Goal: Information Seeking & Learning: Understand process/instructions

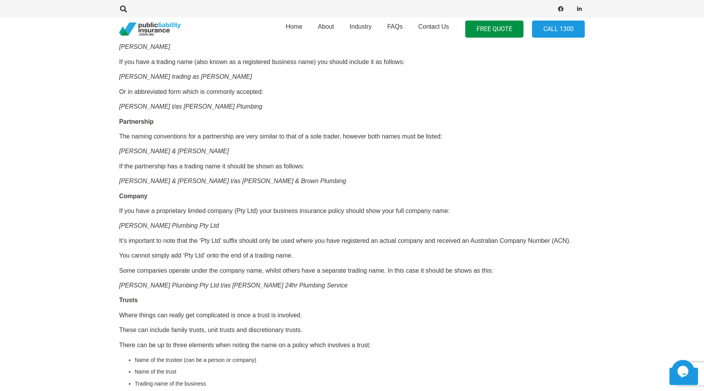
scroll to position [517, 0]
drag, startPoint x: 125, startPoint y: 140, endPoint x: 200, endPoint y: 137, distance: 75.7
click at [200, 137] on div "OR CALL [PHONE_NUMBER] It would seem pretty simple right? Getting your name rig…" at bounding box center [352, 181] width 466 height 796
click at [200, 137] on p "The naming conventions for a partnership are very similar to that of a sole tra…" at bounding box center [352, 136] width 466 height 9
drag, startPoint x: 124, startPoint y: 166, endPoint x: 173, endPoint y: 168, distance: 49.3
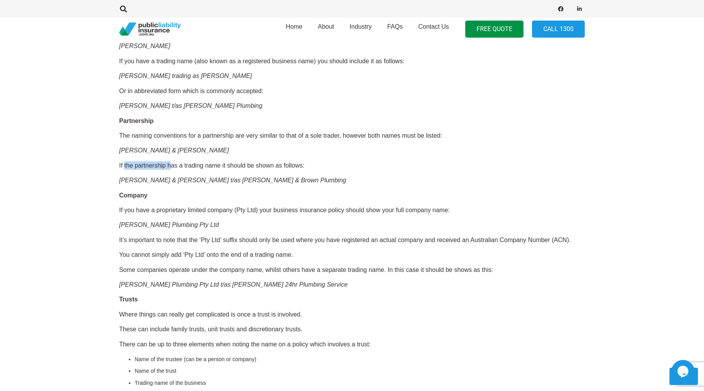
click at [173, 168] on p "If the partnership has a trading name it should be shown as follows:" at bounding box center [352, 165] width 466 height 9
drag, startPoint x: 203, startPoint y: 164, endPoint x: 299, endPoint y: 159, distance: 97.1
click at [294, 160] on div "OR CALL [PHONE_NUMBER] It would seem pretty simple right? Getting your name rig…" at bounding box center [352, 181] width 466 height 796
click at [322, 158] on div "OR CALL [PHONE_NUMBER] It would seem pretty simple right? Getting your name rig…" at bounding box center [352, 181] width 466 height 796
drag, startPoint x: 176, startPoint y: 178, endPoint x: 258, endPoint y: 182, distance: 82.7
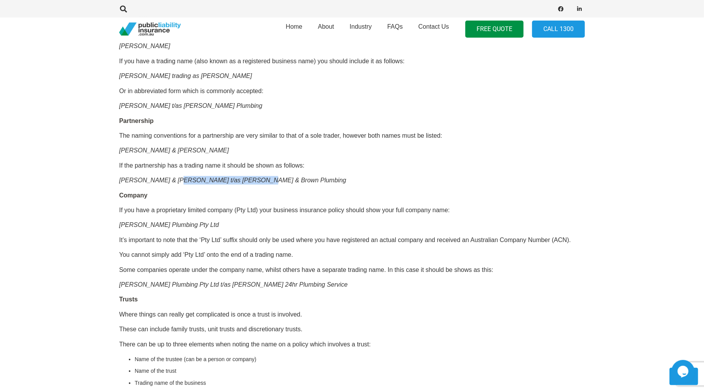
click at [253, 182] on em "[PERSON_NAME] & [PERSON_NAME] t/as [PERSON_NAME] & Brown Plumbing" at bounding box center [232, 180] width 227 height 7
click at [266, 183] on em "[PERSON_NAME] & [PERSON_NAME] t/as [PERSON_NAME] & Brown Plumbing" at bounding box center [232, 180] width 227 height 7
click at [308, 179] on p "[PERSON_NAME] & [PERSON_NAME] t/as [PERSON_NAME] & Brown Plumbing" at bounding box center [352, 180] width 466 height 9
click at [296, 161] on p "If the partnership has a trading name it should be shown as follows:" at bounding box center [352, 165] width 466 height 9
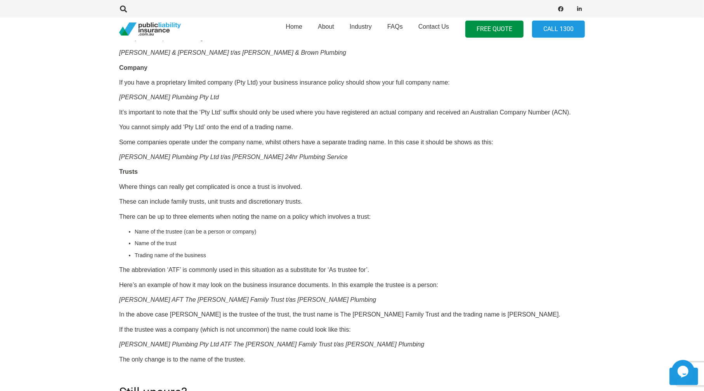
scroll to position [646, 0]
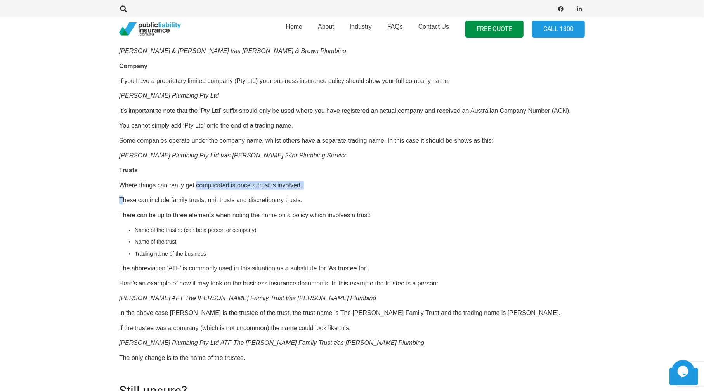
drag, startPoint x: 123, startPoint y: 199, endPoint x: 205, endPoint y: 195, distance: 82.4
click at [201, 194] on div "OR CALL [PHONE_NUMBER] It would seem pretty simple right? Getting your name rig…" at bounding box center [352, 52] width 466 height 796
click at [202, 204] on div "OR CALL [PHONE_NUMBER] It would seem pretty simple right? Getting your name rig…" at bounding box center [352, 52] width 466 height 796
click at [304, 190] on p "Where things can really get complicated is once a trust is involved." at bounding box center [352, 185] width 466 height 9
click at [350, 190] on p "Where things can really get complicated is once a trust is involved." at bounding box center [352, 185] width 466 height 9
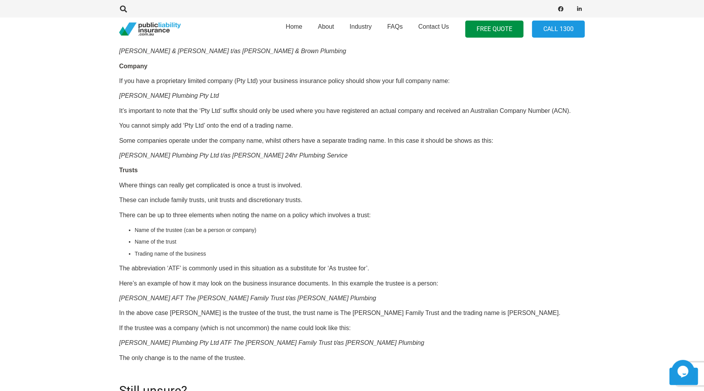
click at [185, 204] on p "These can include family trusts, unit trusts and discretionary trusts." at bounding box center [352, 200] width 466 height 9
drag, startPoint x: 194, startPoint y: 209, endPoint x: 255, endPoint y: 212, distance: 61.8
click at [252, 204] on p "These can include family trusts, unit trusts and discretionary trusts." at bounding box center [352, 200] width 466 height 9
click at [312, 204] on p "These can include family trusts, unit trusts and discretionary trusts." at bounding box center [352, 200] width 466 height 9
click at [314, 204] on p "These can include family trusts, unit trusts and discretionary trusts." at bounding box center [352, 200] width 466 height 9
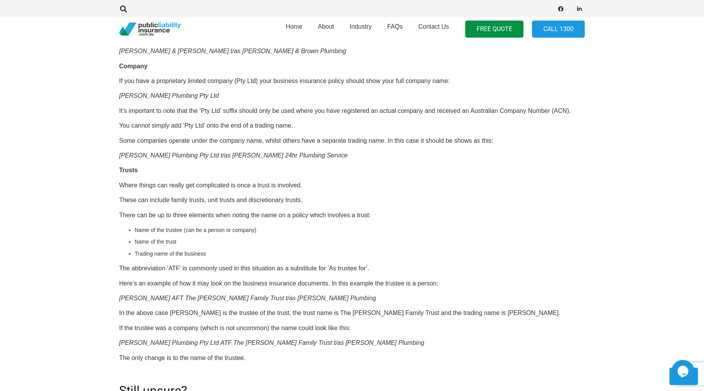
click at [133, 220] on p "There can be up to three elements when noting the name on a policy which involv…" at bounding box center [352, 215] width 466 height 9
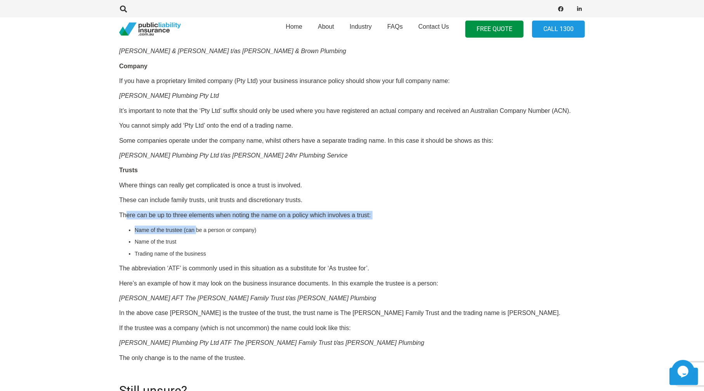
drag, startPoint x: 127, startPoint y: 226, endPoint x: 199, endPoint y: 232, distance: 72.1
click at [199, 232] on div "OR CALL [PHONE_NUMBER] It would seem pretty simple right? Getting your name rig…" at bounding box center [352, 52] width 466 height 796
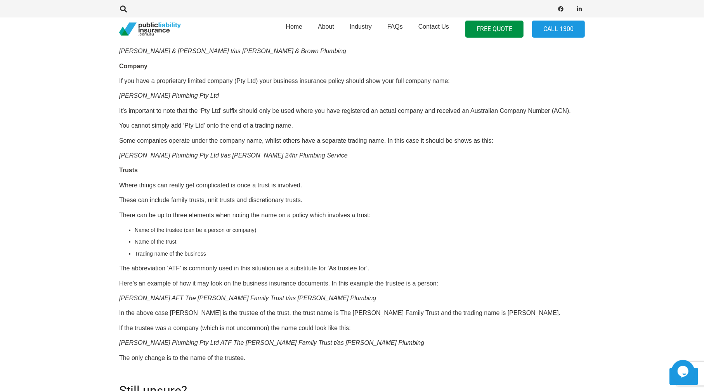
click at [230, 229] on div "OR CALL [PHONE_NUMBER] It would seem pretty simple right? Getting your name rig…" at bounding box center [352, 52] width 466 height 796
drag, startPoint x: 265, startPoint y: 224, endPoint x: 412, endPoint y: 228, distance: 146.3
click at [412, 228] on div "OR CALL [PHONE_NUMBER] It would seem pretty simple right? Getting your name rig…" at bounding box center [352, 52] width 466 height 796
drag, startPoint x: 411, startPoint y: 226, endPoint x: 346, endPoint y: 230, distance: 64.9
click at [411, 220] on p "There can be up to three elements when noting the name on a policy which involv…" at bounding box center [352, 215] width 466 height 9
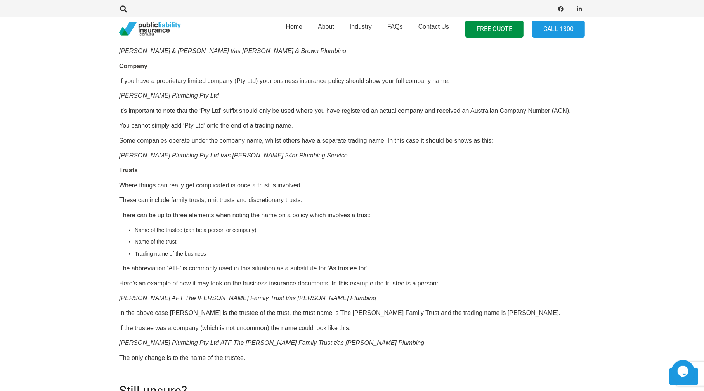
click at [141, 234] on li "Name of the trustee (can be a person or company)" at bounding box center [360, 230] width 450 height 9
click at [134, 257] on div "OR CALL [PHONE_NUMBER] It would seem pretty simple right? Getting your name rig…" at bounding box center [352, 52] width 466 height 796
drag, startPoint x: 118, startPoint y: 279, endPoint x: 127, endPoint y: 276, distance: 9.8
click at [127, 276] on div "Click here to get a quote OR CALL [PHONE_NUMBER] It would seem pretty simple ri…" at bounding box center [352, 40] width 484 height 817
click at [131, 283] on div "OR CALL [PHONE_NUMBER] It would seem pretty simple right? Getting your name rig…" at bounding box center [352, 52] width 466 height 796
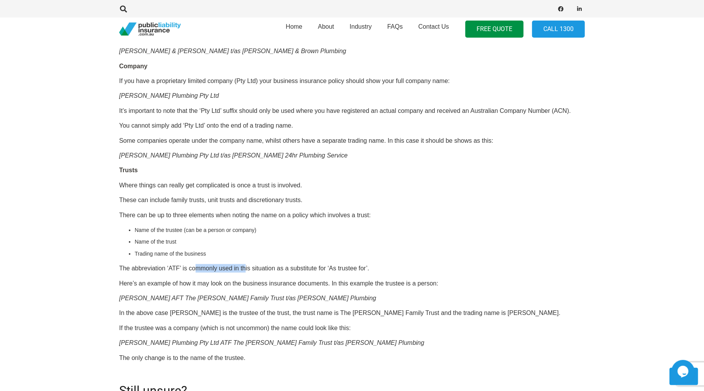
drag, startPoint x: 197, startPoint y: 279, endPoint x: 250, endPoint y: 277, distance: 52.8
click at [250, 273] on p "The abbreviation ‘ATF’ is commonly used in this situation as a substitute for ‘…" at bounding box center [352, 268] width 466 height 9
click at [269, 273] on p "The abbreviation ‘ATF’ is commonly used in this situation as a substitute for ‘…" at bounding box center [352, 268] width 466 height 9
drag, startPoint x: 271, startPoint y: 278, endPoint x: 284, endPoint y: 279, distance: 13.2
click at [284, 273] on p "The abbreviation ‘ATF’ is commonly used in this situation as a substitute for ‘…" at bounding box center [352, 268] width 466 height 9
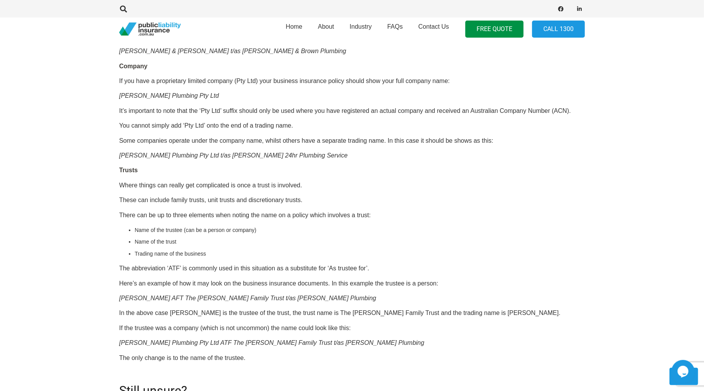
click at [287, 273] on p "The abbreviation ‘ATF’ is commonly used in this situation as a substitute for ‘…" at bounding box center [352, 268] width 466 height 9
click at [309, 273] on p "The abbreviation ‘ATF’ is commonly used in this situation as a substitute for ‘…" at bounding box center [352, 268] width 466 height 9
click at [348, 273] on p "The abbreviation ‘ATF’ is commonly used in this situation as a substitute for ‘…" at bounding box center [352, 268] width 466 height 9
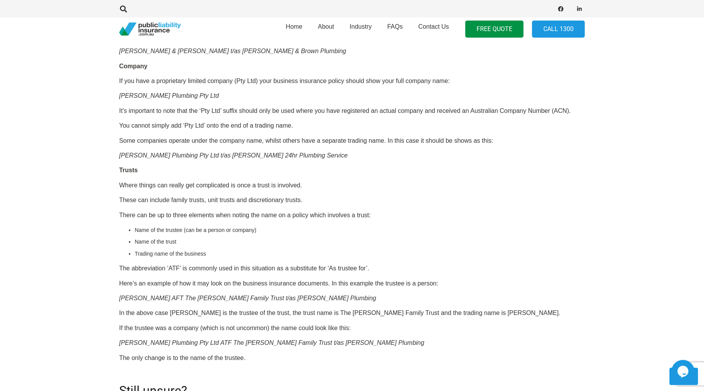
click at [374, 273] on p "The abbreviation ‘ATF’ is commonly used in this situation as a substitute for ‘…" at bounding box center [352, 268] width 466 height 9
click at [382, 273] on p "The abbreviation ‘ATF’ is commonly used in this situation as a substitute for ‘…" at bounding box center [352, 268] width 466 height 9
click at [168, 317] on p "In the above case [PERSON_NAME] is the trustee of the trust, the trust name is …" at bounding box center [352, 313] width 466 height 9
drag, startPoint x: 246, startPoint y: 320, endPoint x: 265, endPoint y: 322, distance: 19.9
click at [258, 317] on p "In the above case [PERSON_NAME] is the trustee of the trust, the trust name is …" at bounding box center [352, 313] width 466 height 9
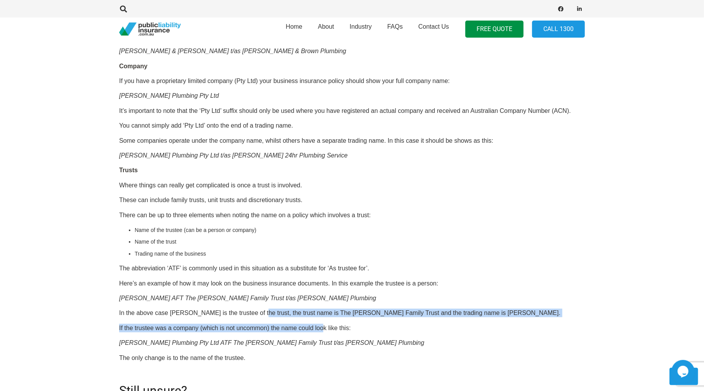
drag, startPoint x: 261, startPoint y: 324, endPoint x: 332, endPoint y: 327, distance: 71.1
click at [332, 327] on div "OR CALL [PHONE_NUMBER] It would seem pretty simple right? Getting your name rig…" at bounding box center [352, 52] width 466 height 796
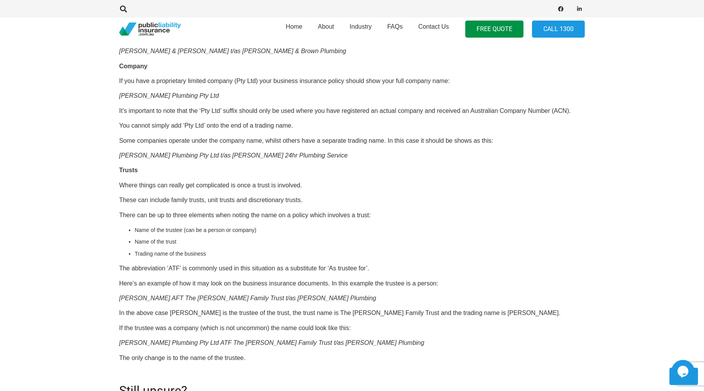
click at [242, 317] on p "In the above case [PERSON_NAME] is the trustee of the trust, the trust name is …" at bounding box center [352, 313] width 466 height 9
drag, startPoint x: 127, startPoint y: 336, endPoint x: 208, endPoint y: 338, distance: 80.7
click at [208, 332] on p "If the trustee was a company (which is not uncommon) the name could look like t…" at bounding box center [352, 328] width 466 height 9
drag, startPoint x: 227, startPoint y: 338, endPoint x: 246, endPoint y: 337, distance: 19.0
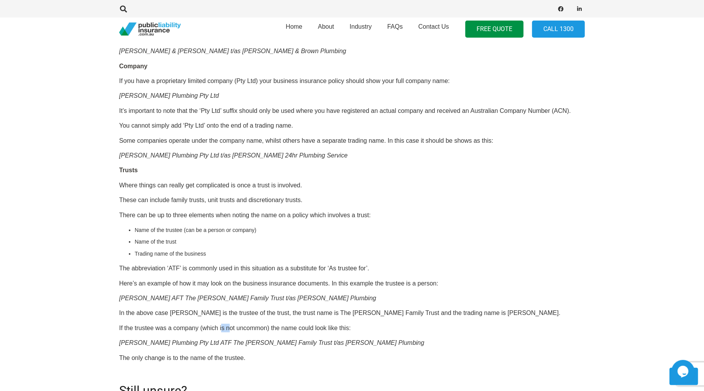
click at [238, 332] on p "If the trustee was a company (which is not uncommon) the name could look like t…" at bounding box center [352, 328] width 466 height 9
drag, startPoint x: 161, startPoint y: 339, endPoint x: 255, endPoint y: 338, distance: 94.3
click at [255, 332] on p "If the trustee was a company (which is not uncommon) the name could look like t…" at bounding box center [352, 328] width 466 height 9
click at [280, 332] on p "If the trustee was a company (which is not uncommon) the name could look like t…" at bounding box center [352, 328] width 466 height 9
drag, startPoint x: 291, startPoint y: 338, endPoint x: 303, endPoint y: 338, distance: 12.4
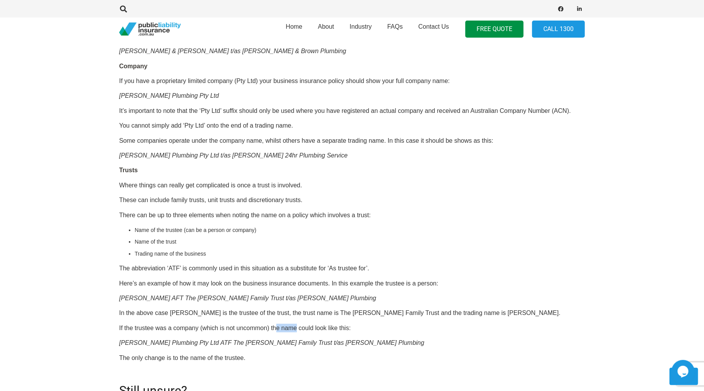
click at [303, 332] on p "If the trustee was a company (which is not uncommon) the name could look like t…" at bounding box center [352, 328] width 466 height 9
click at [280, 346] on em "[PERSON_NAME] Plumbing Pty Ltd ATF The [PERSON_NAME] Family Trust t/as [PERSON_…" at bounding box center [271, 342] width 305 height 7
click at [220, 362] on p "The only change is to the name of the trustee." at bounding box center [352, 358] width 466 height 9
click at [183, 272] on p "The abbreviation ‘ATF’ is commonly used in this situation as a substitute for ‘…" at bounding box center [352, 268] width 466 height 9
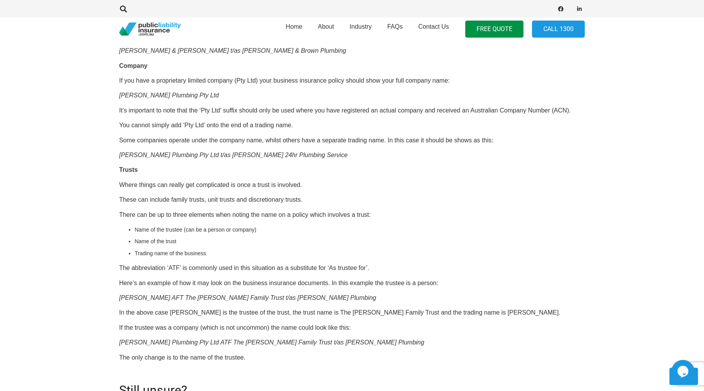
click at [273, 189] on p "Where things can really get complicated is once a trust is involved." at bounding box center [352, 185] width 466 height 9
drag, startPoint x: 268, startPoint y: 222, endPoint x: 332, endPoint y: 222, distance: 64.0
click at [332, 219] on p "There can be up to three elements when noting the name on a policy which involv…" at bounding box center [352, 215] width 466 height 9
click at [173, 270] on div "OR CALL [PHONE_NUMBER] It would seem pretty simple right? Getting your name rig…" at bounding box center [352, 51] width 466 height 796
drag, startPoint x: 564, startPoint y: 23, endPoint x: 281, endPoint y: 279, distance: 381.2
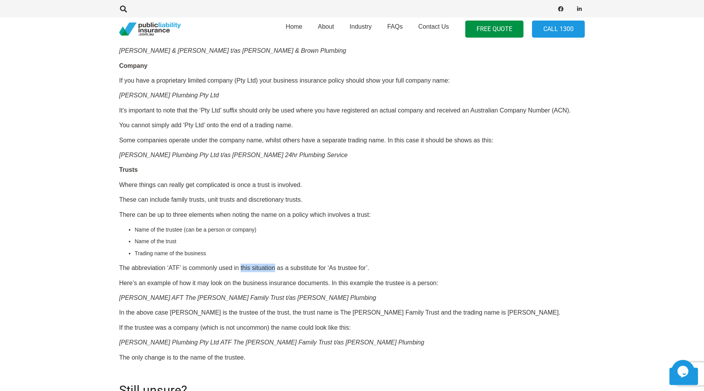
click at [281, 272] on p "The abbreviation ‘ATF’ is commonly used in this situation as a substitute for ‘…" at bounding box center [352, 268] width 466 height 9
click at [308, 281] on div "OR CALL [PHONE_NUMBER] It would seem pretty simple right? Getting your name rig…" at bounding box center [352, 51] width 466 height 796
drag, startPoint x: 134, startPoint y: 165, endPoint x: 219, endPoint y: 163, distance: 84.6
click at [219, 158] on em "[PERSON_NAME] Plumbing Pty Ltd t/as [PERSON_NAME] 24hr Plumbing Service" at bounding box center [233, 155] width 228 height 7
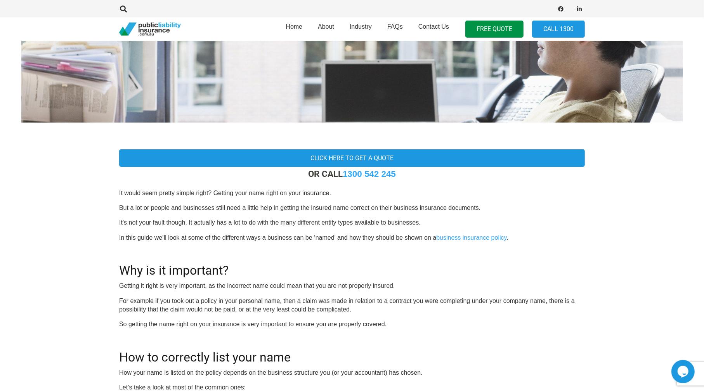
scroll to position [130, 0]
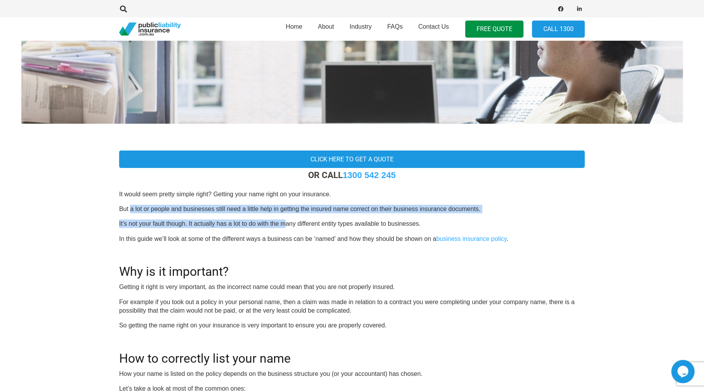
drag, startPoint x: 149, startPoint y: 209, endPoint x: 295, endPoint y: 216, distance: 146.0
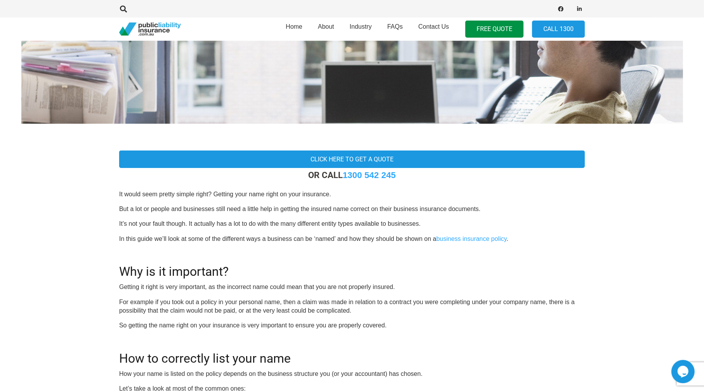
click at [155, 235] on p "In this guide we’ll look at some of the different ways a business can be ‘named…" at bounding box center [352, 239] width 466 height 9
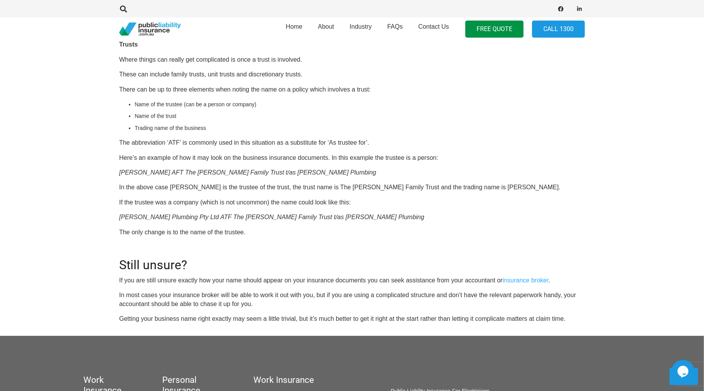
scroll to position [775, 0]
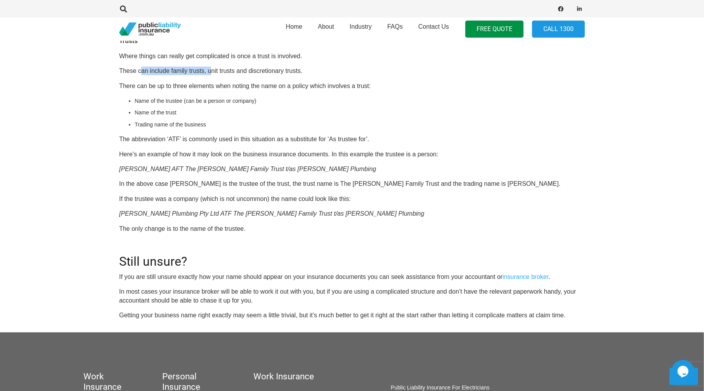
drag, startPoint x: 142, startPoint y: 73, endPoint x: 215, endPoint y: 69, distance: 73.0
click at [185, 75] on p "These can include family trusts, unit trusts and discretionary trusts." at bounding box center [352, 71] width 466 height 9
click at [126, 75] on p "These can include family trusts, unit trusts and discretionary trusts." at bounding box center [352, 71] width 466 height 9
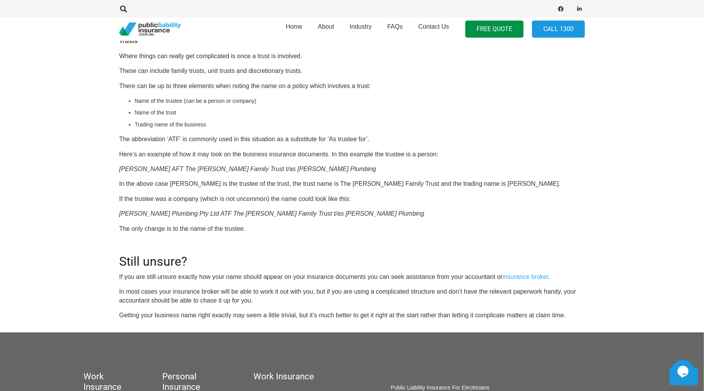
click at [222, 75] on p "These can include family trusts, unit trusts and discretionary trusts." at bounding box center [352, 71] width 466 height 9
drag, startPoint x: 216, startPoint y: 82, endPoint x: 267, endPoint y: 78, distance: 51.0
click at [267, 75] on p "These can include family trusts, unit trusts and discretionary trusts." at bounding box center [352, 71] width 466 height 9
click at [271, 75] on p "These can include family trusts, unit trusts and discretionary trusts." at bounding box center [352, 71] width 466 height 9
click at [158, 90] on p "There can be up to three elements when noting the name on a policy which involv…" at bounding box center [352, 86] width 466 height 9
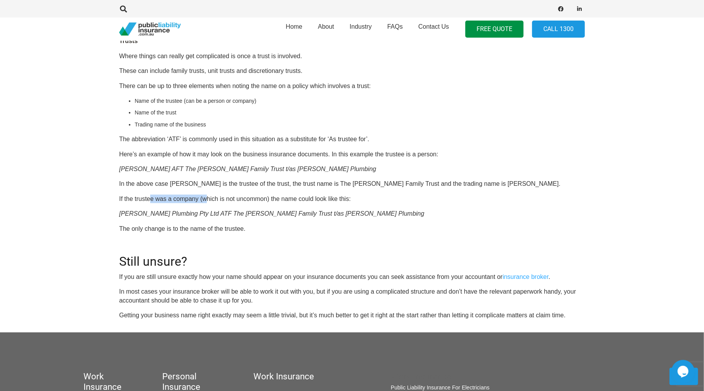
drag, startPoint x: 152, startPoint y: 209, endPoint x: 215, endPoint y: 208, distance: 63.2
click at [213, 203] on p "If the trustee was a company (which is not uncommon) the name could look like t…" at bounding box center [352, 199] width 466 height 9
click at [222, 203] on p "If the trustee was a company (which is not uncommon) the name could look like t…" at bounding box center [352, 199] width 466 height 9
click at [177, 203] on p "If the trustee was a company (which is not uncommon) the name could look like t…" at bounding box center [352, 199] width 466 height 9
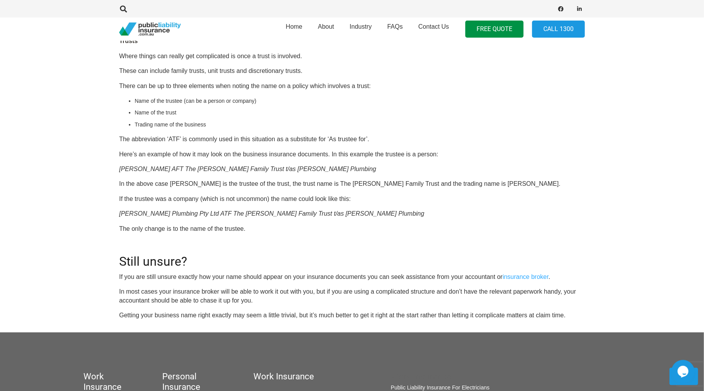
click at [160, 217] on em "[PERSON_NAME] Plumbing Pty Ltd ATF The [PERSON_NAME] Family Trust t/as [PERSON_…" at bounding box center [271, 213] width 305 height 7
